Goal: Task Accomplishment & Management: Use online tool/utility

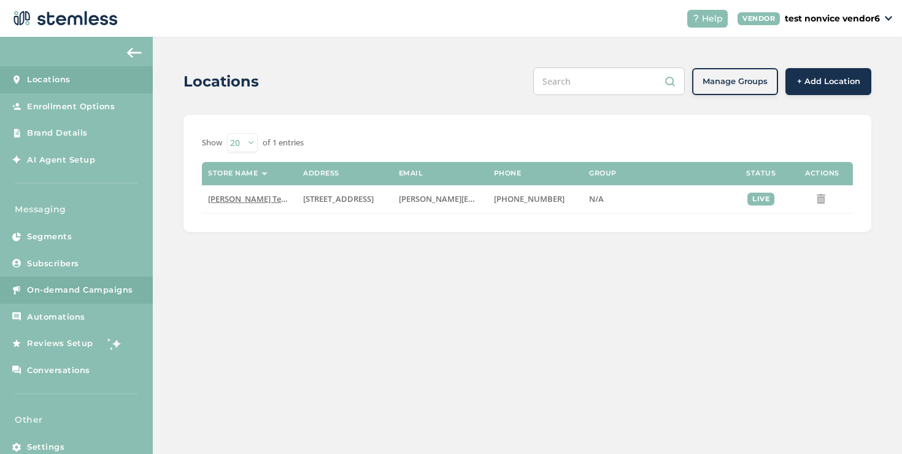
click at [107, 277] on link "On-demand Campaigns" at bounding box center [76, 290] width 153 height 27
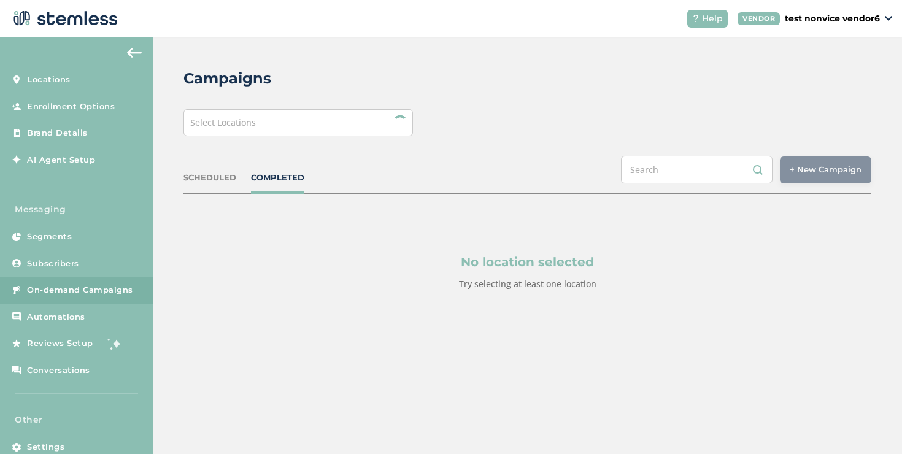
click at [291, 122] on div "Select Locations" at bounding box center [297, 122] width 229 height 27
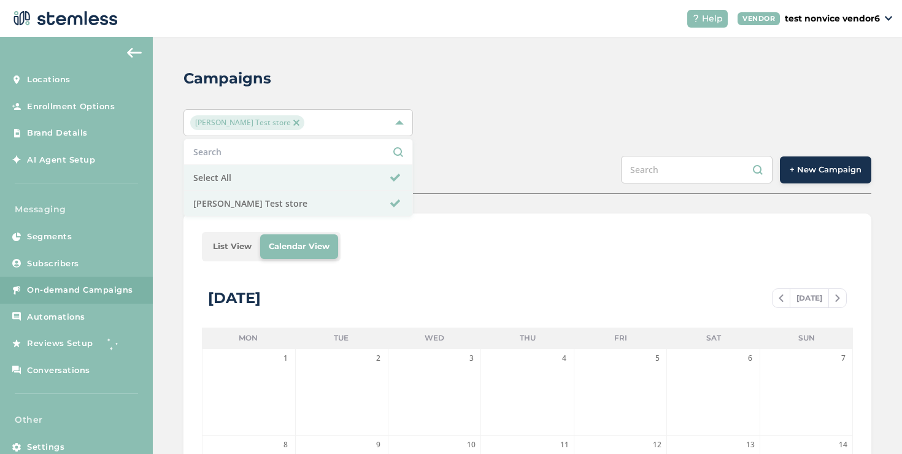
click at [801, 177] on button "+ New Campaign" at bounding box center [825, 169] width 91 height 27
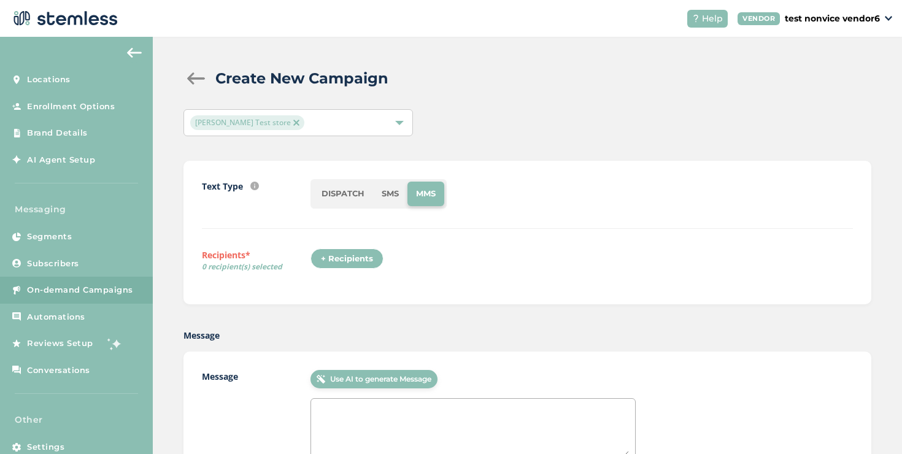
click at [353, 257] on div "+ Recipients" at bounding box center [346, 258] width 73 height 21
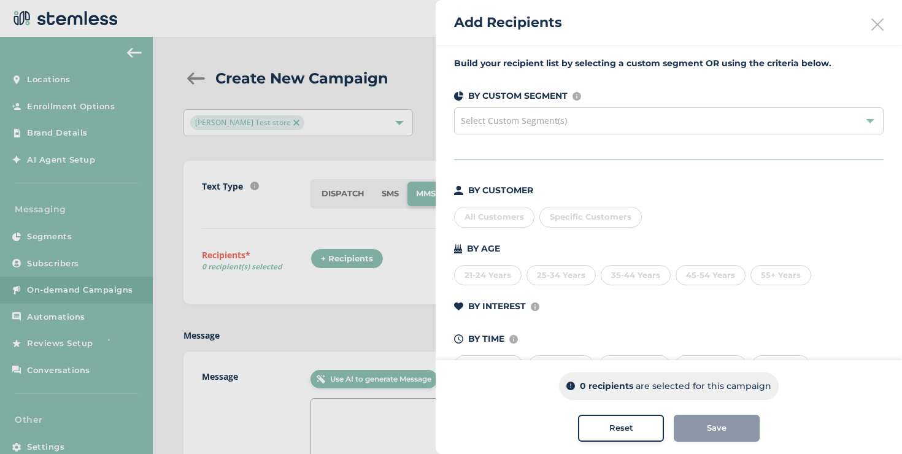
click at [579, 211] on div "Specific Customers" at bounding box center [590, 217] width 102 height 21
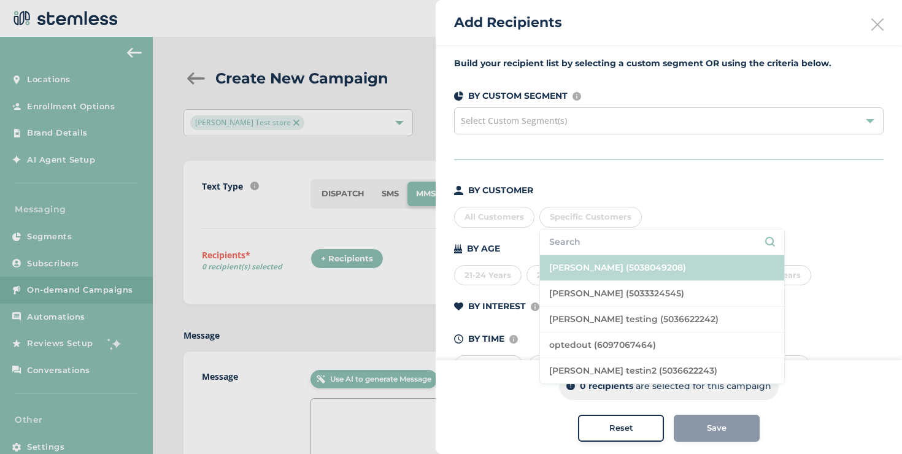
click at [582, 260] on li "[PERSON_NAME] (5038049208)" at bounding box center [662, 268] width 244 height 26
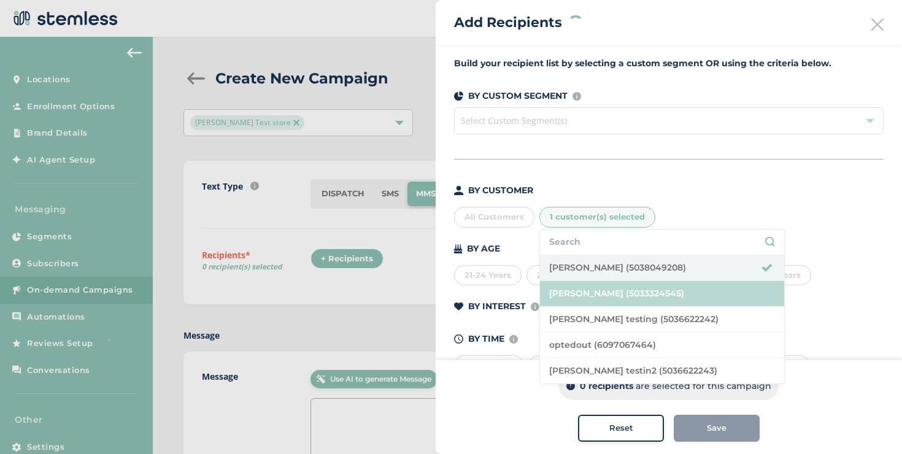
click at [577, 286] on li "[PERSON_NAME] (5033324545)" at bounding box center [662, 294] width 244 height 26
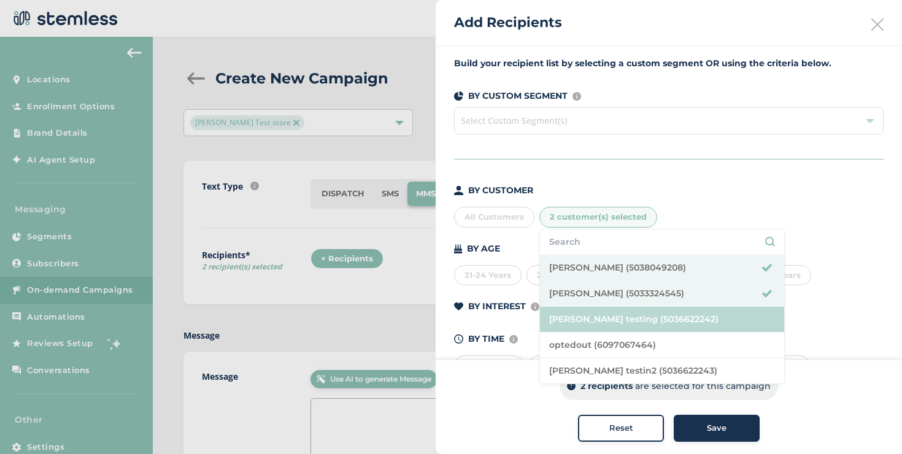
click at [588, 325] on li "[PERSON_NAME] testing (5036622242)" at bounding box center [662, 320] width 244 height 26
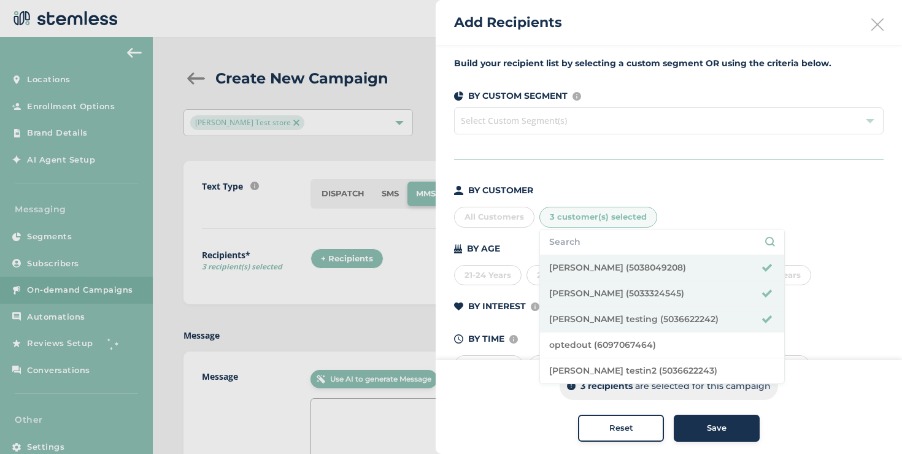
click at [707, 428] on span "Save" at bounding box center [717, 428] width 20 height 12
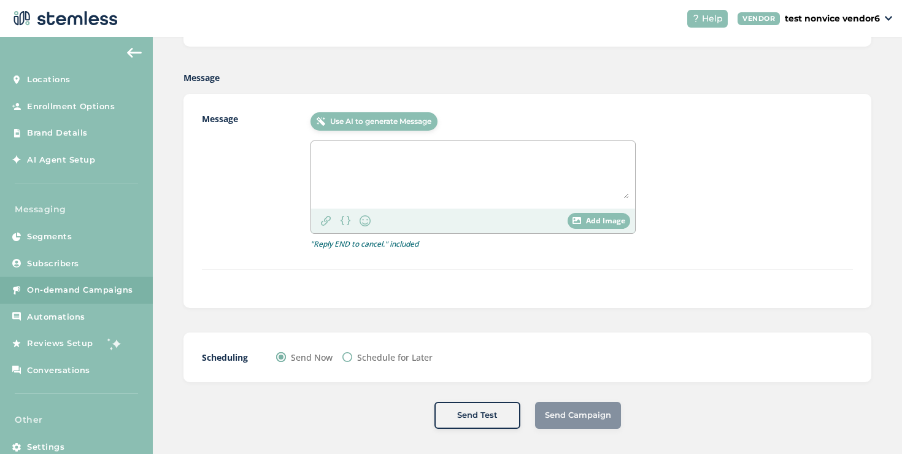
scroll to position [291, 0]
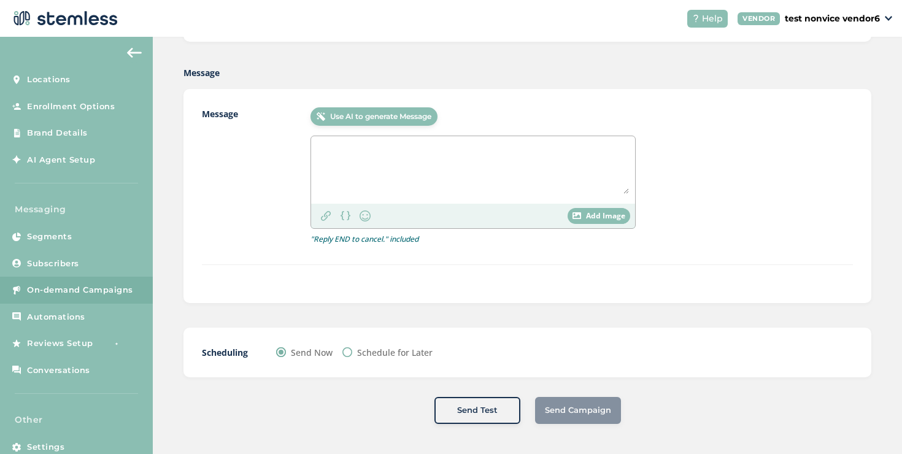
click at [385, 186] on textarea at bounding box center [473, 168] width 312 height 52
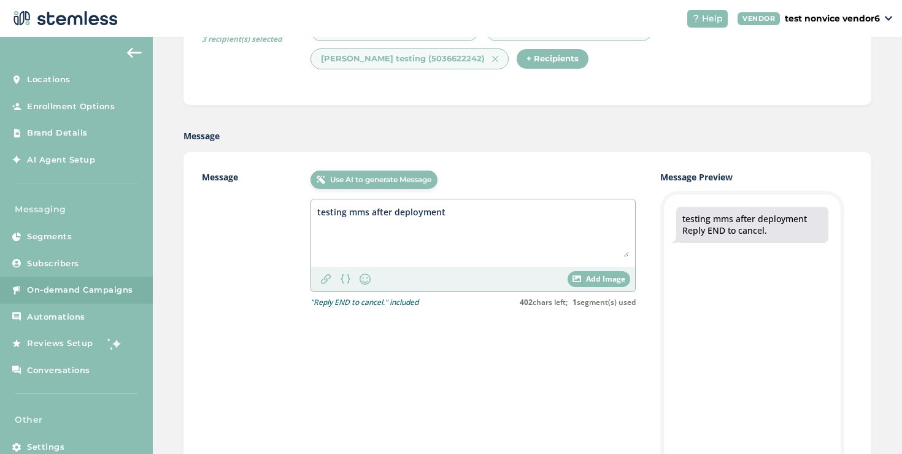
scroll to position [104, 0]
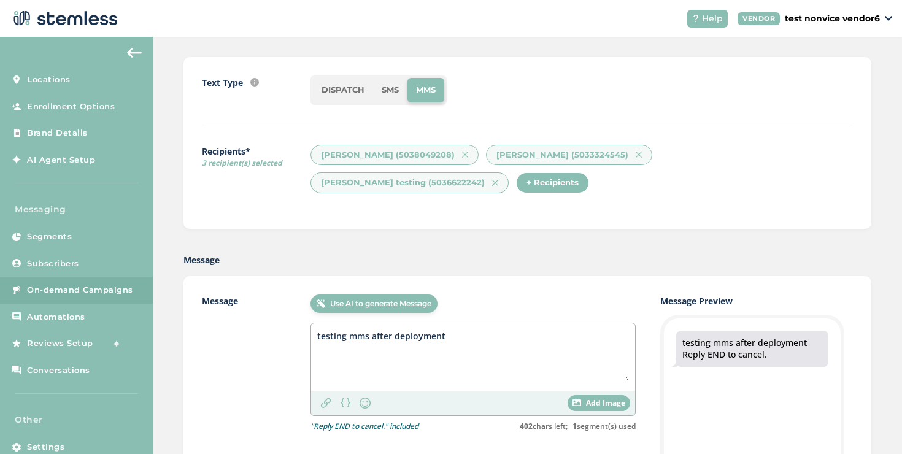
type textarea "testing mms after deployment"
click at [573, 406] on div "Add Image" at bounding box center [598, 403] width 63 height 16
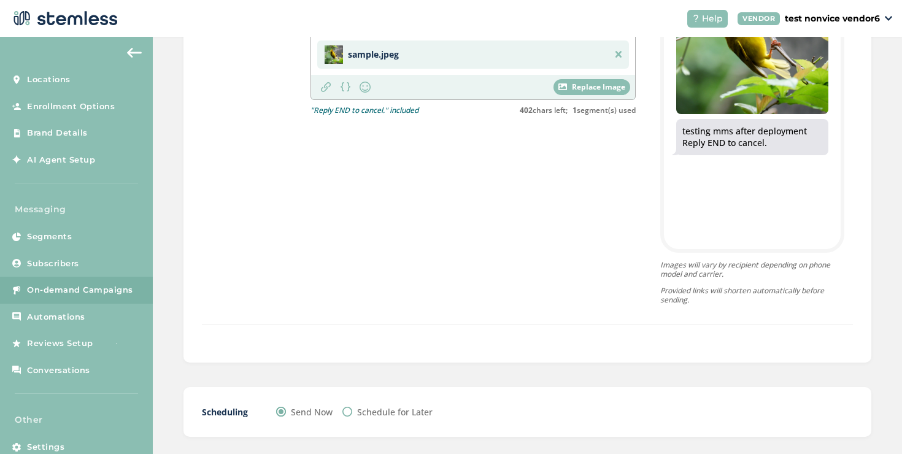
scroll to position [532, 0]
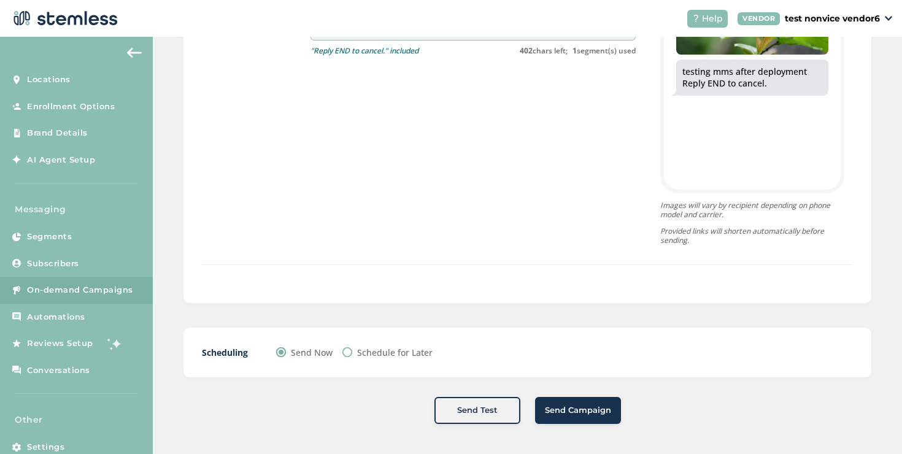
click at [551, 412] on span "Send Campaign" at bounding box center [578, 410] width 66 height 12
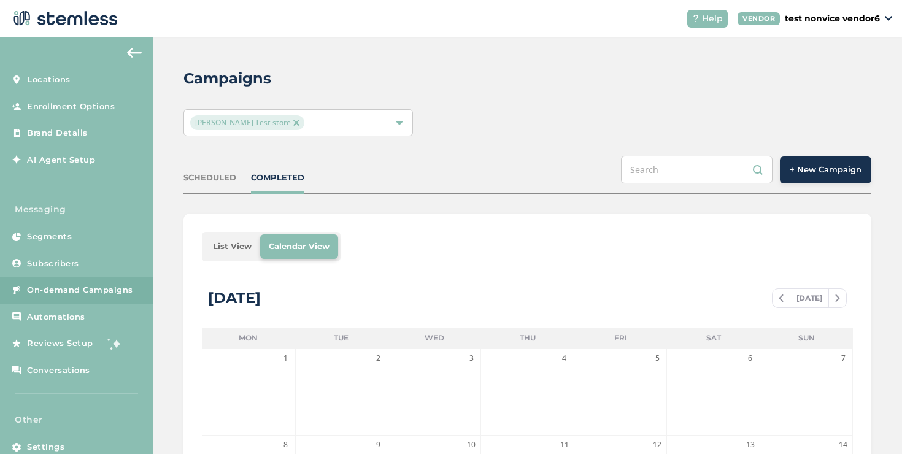
click at [229, 240] on li "List View" at bounding box center [232, 246] width 56 height 25
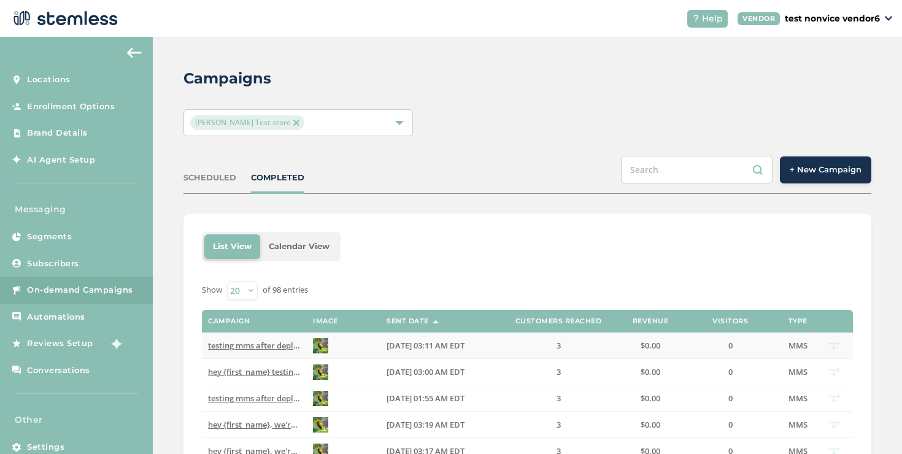
click at [274, 344] on span "testing mms after deployment Reply END to cancel" at bounding box center [303, 345] width 191 height 11
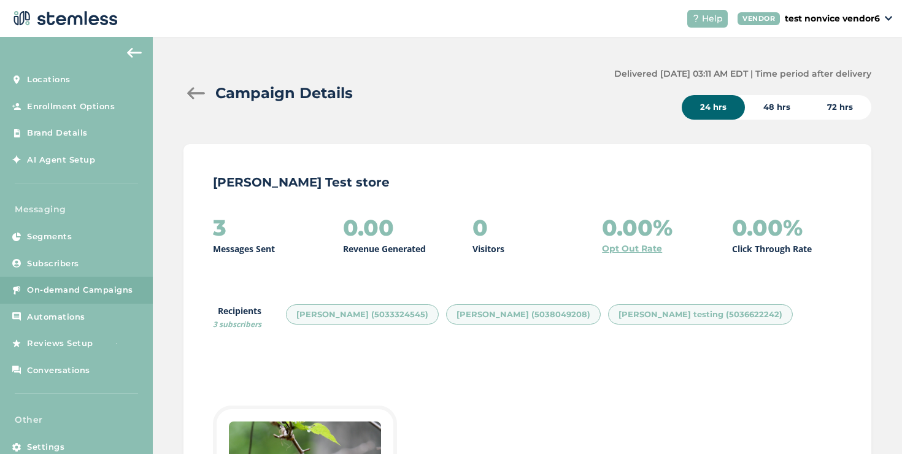
scroll to position [407, 0]
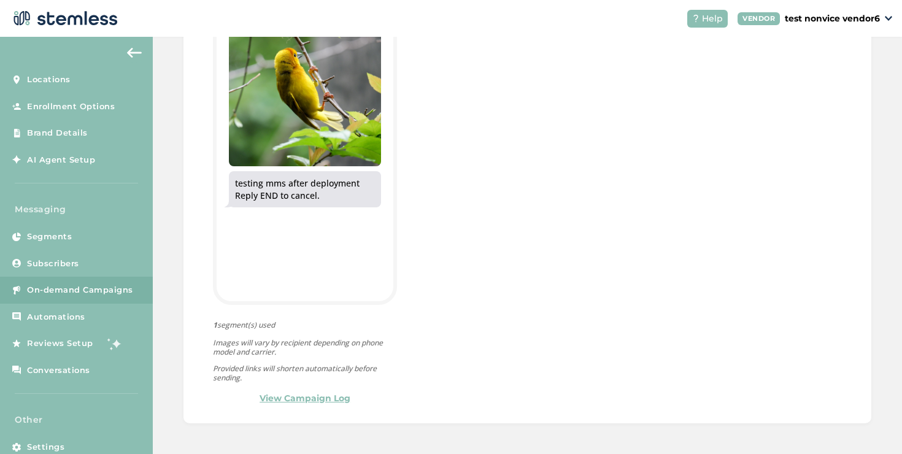
click at [308, 400] on link "View Campaign Log" at bounding box center [305, 398] width 91 height 13
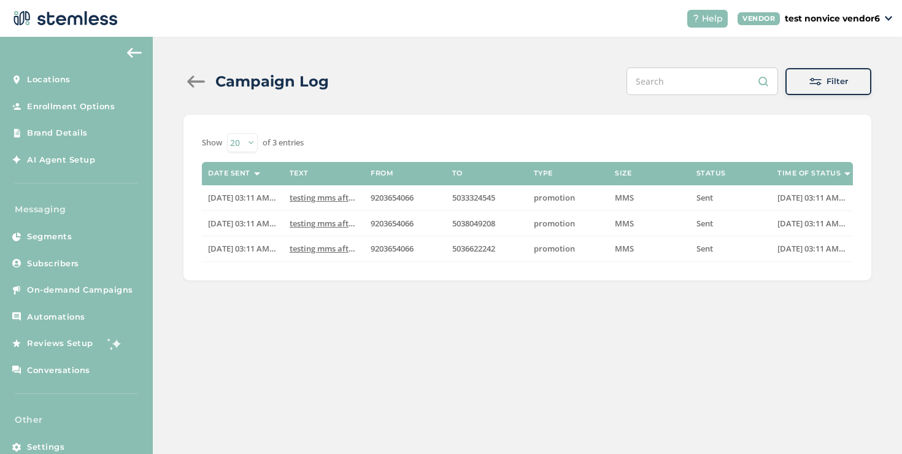
click at [193, 91] on div "Campaign Log" at bounding box center [260, 82] width 155 height 22
click at [193, 86] on div at bounding box center [195, 81] width 25 height 12
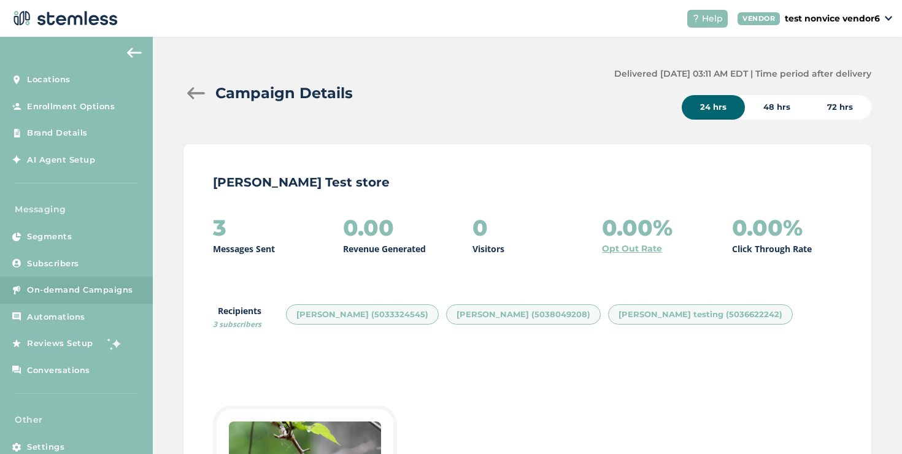
click at [193, 90] on div at bounding box center [195, 93] width 25 height 12
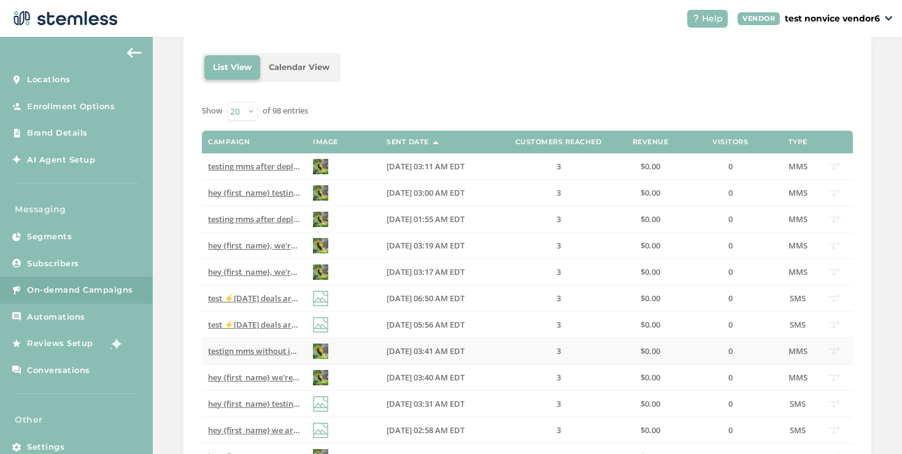
scroll to position [99, 0]
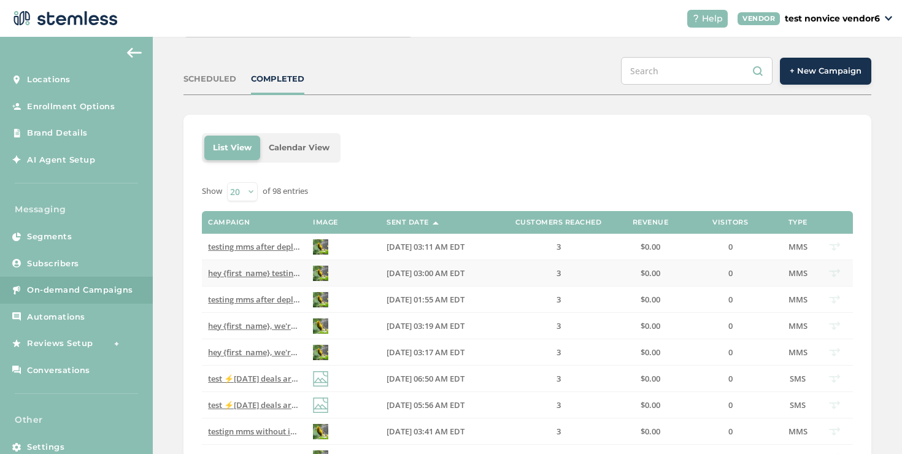
click at [242, 271] on span "hey {first_name} testing mms after deployment Reply END to cancel" at bounding box center [335, 272] width 255 height 11
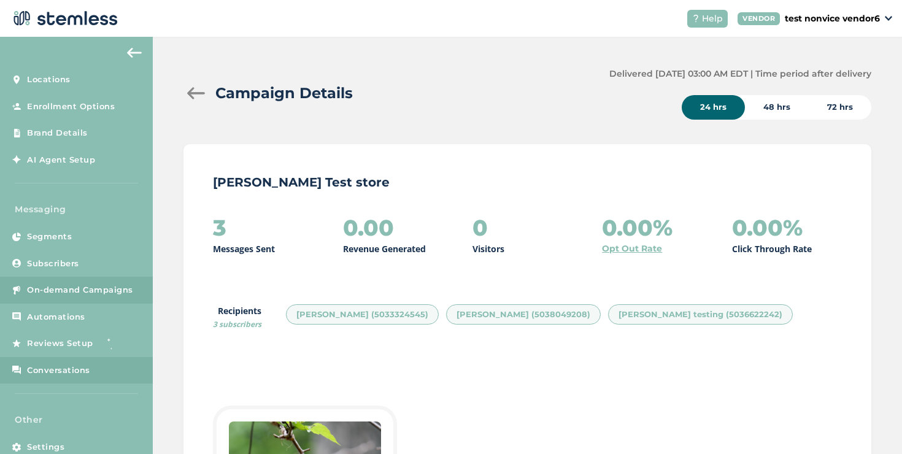
click at [60, 373] on span "Conversations" at bounding box center [58, 370] width 63 height 12
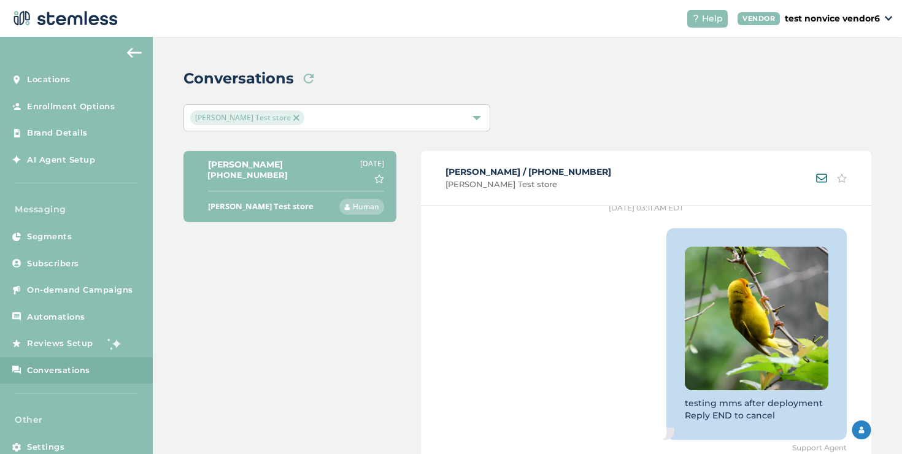
scroll to position [212, 0]
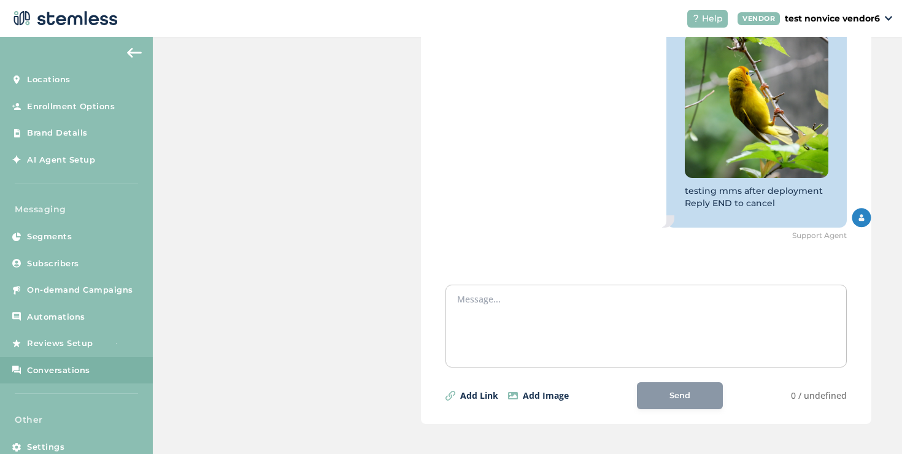
click at [508, 325] on textarea at bounding box center [646, 323] width 378 height 61
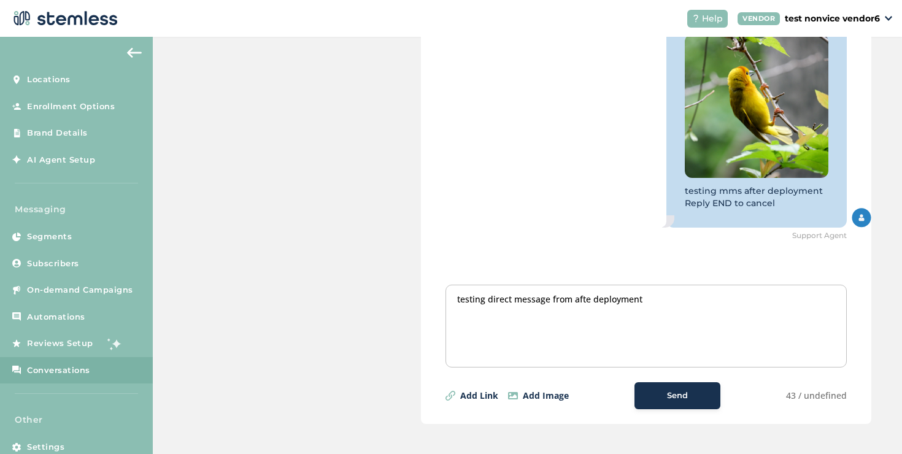
type textarea "testing direct message from afte deployment"
click at [655, 398] on div "Send" at bounding box center [677, 396] width 66 height 12
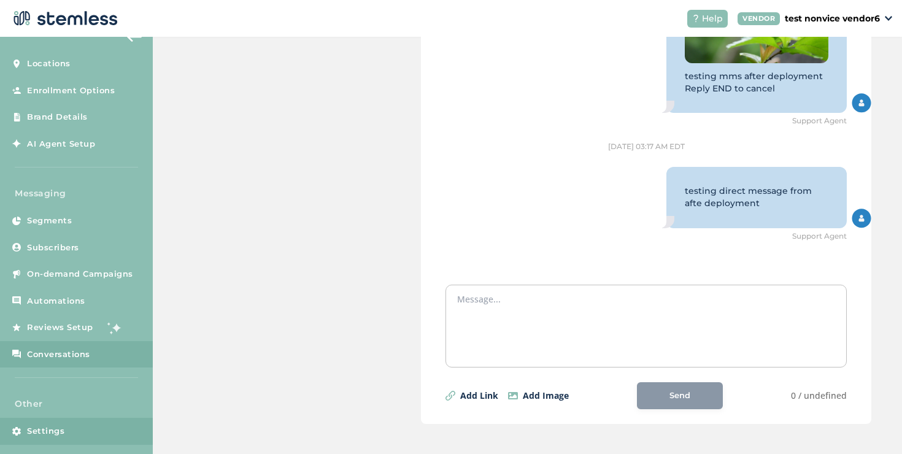
scroll to position [26, 0]
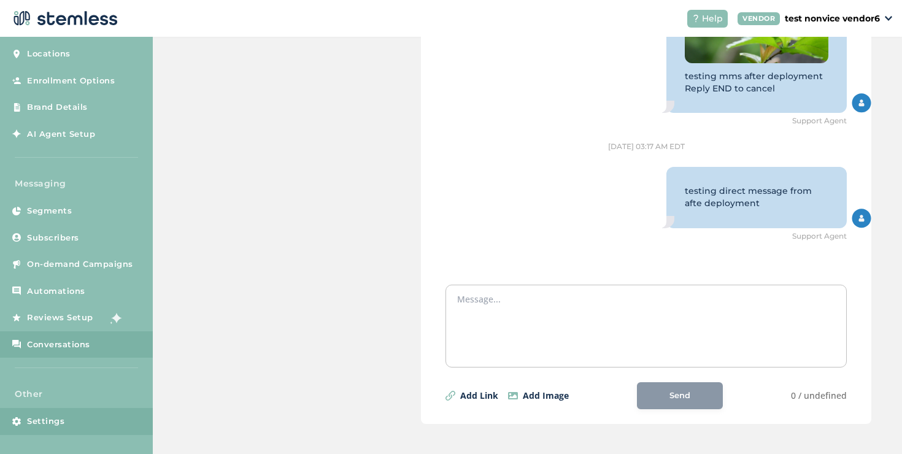
click at [74, 423] on link "Settings" at bounding box center [76, 421] width 153 height 27
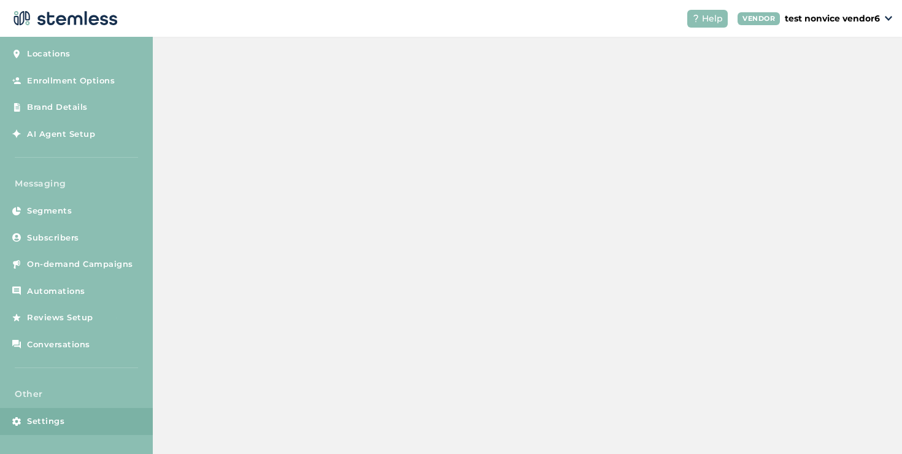
scroll to position [22, 0]
